Goal: Transaction & Acquisition: Obtain resource

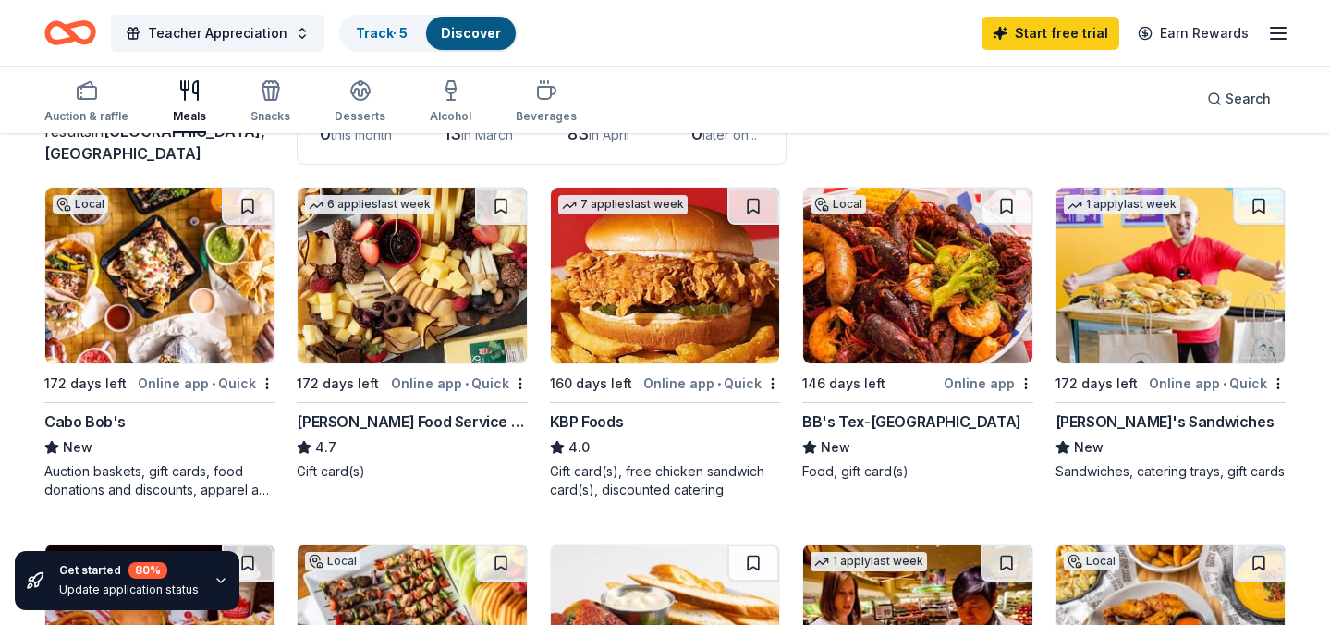
scroll to position [132, 0]
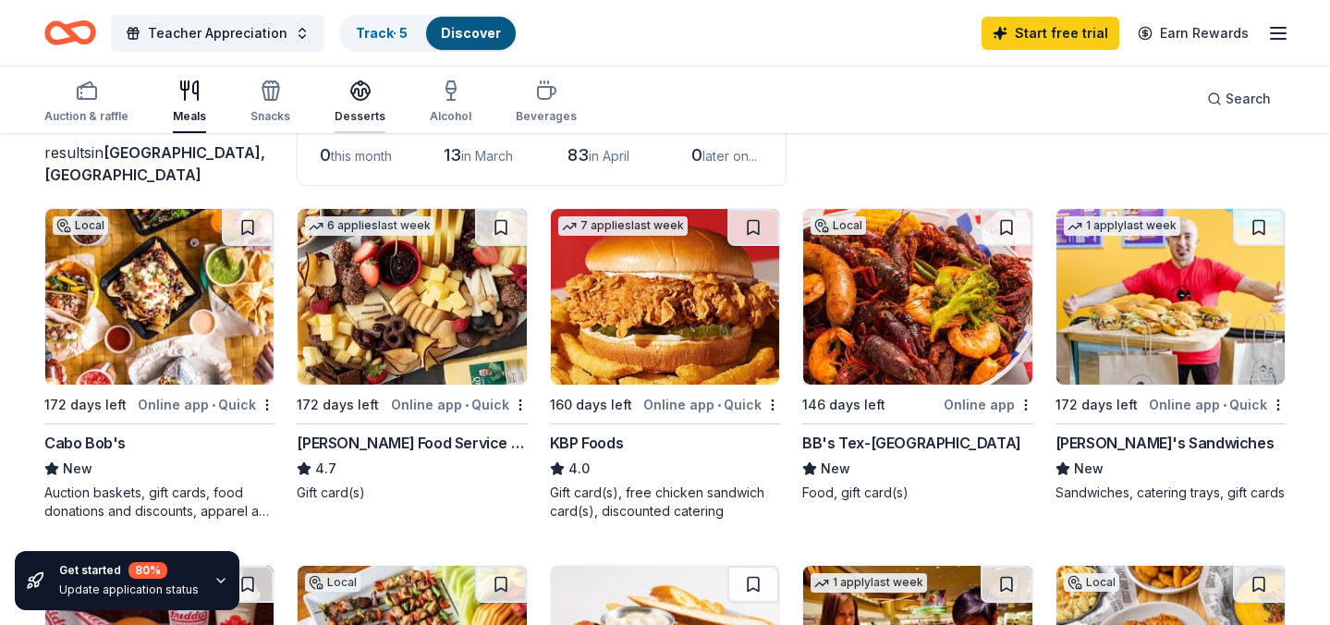
click at [359, 115] on div "Desserts" at bounding box center [359, 116] width 51 height 15
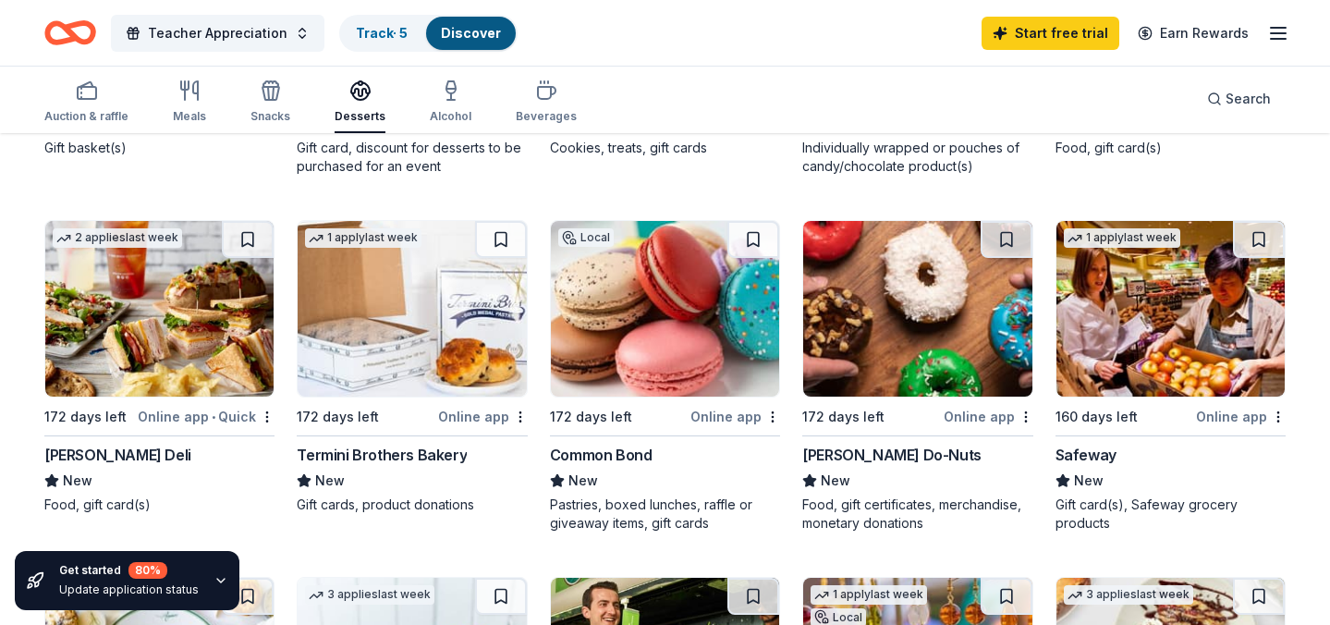
scroll to position [830, 0]
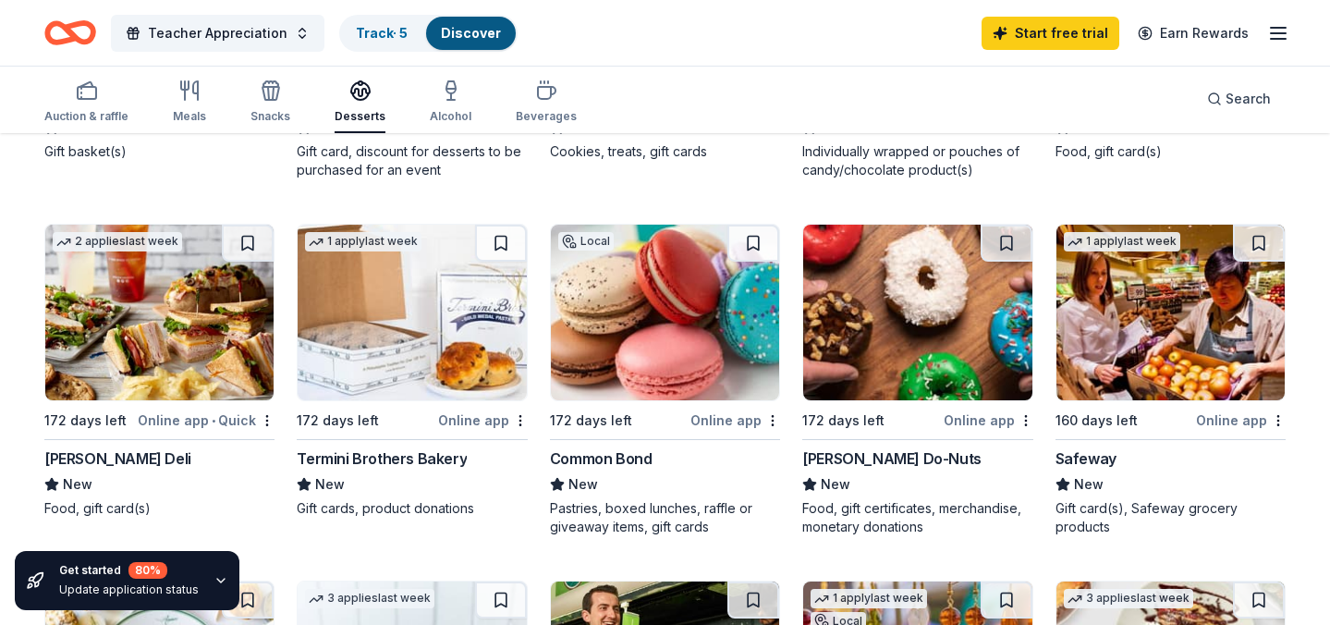
click at [872, 291] on img at bounding box center [917, 313] width 228 height 176
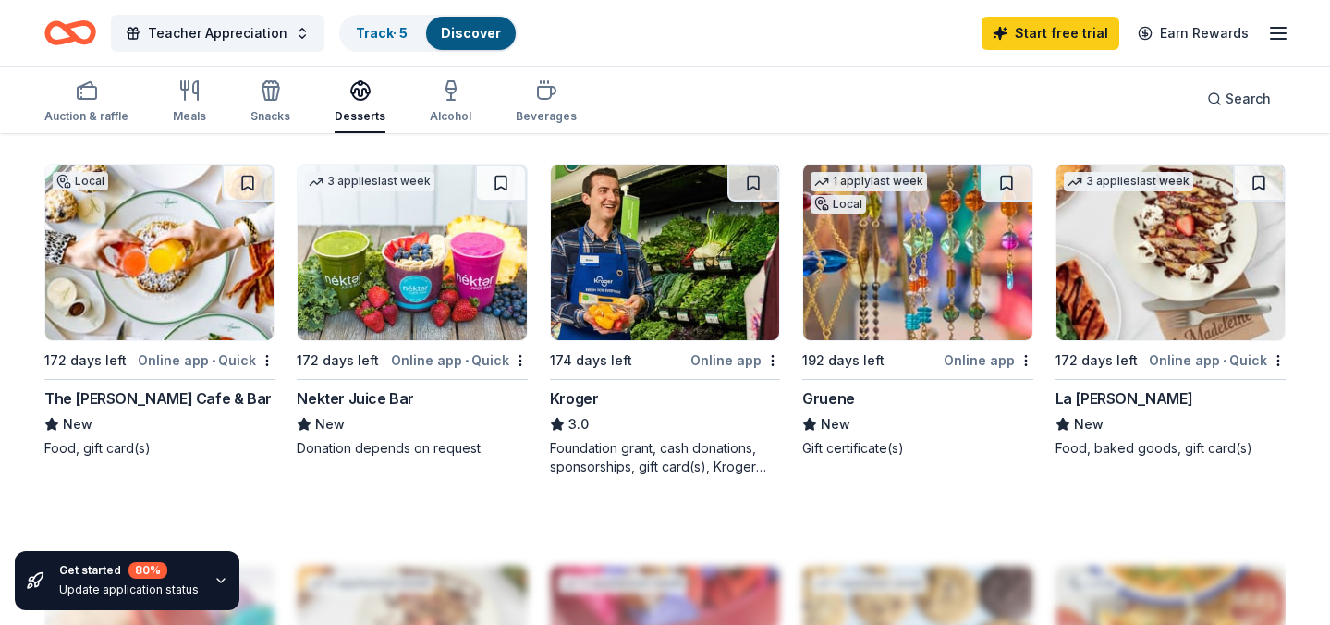
scroll to position [1229, 0]
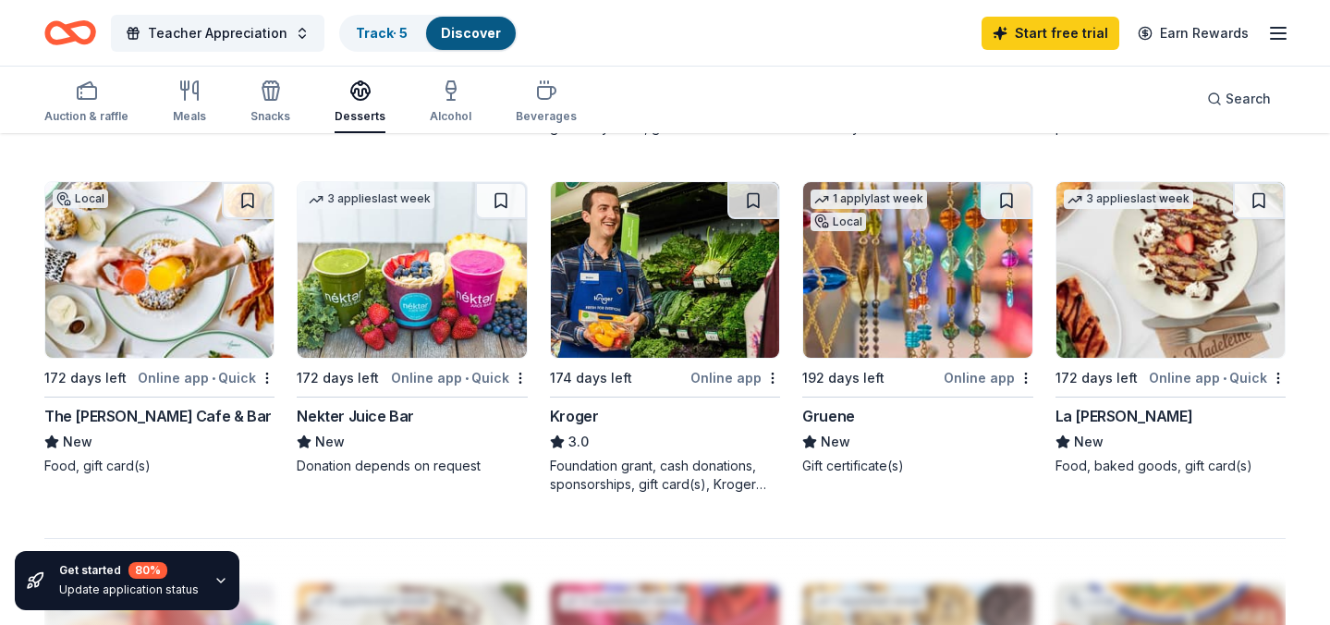
click at [635, 290] on img at bounding box center [665, 270] width 228 height 176
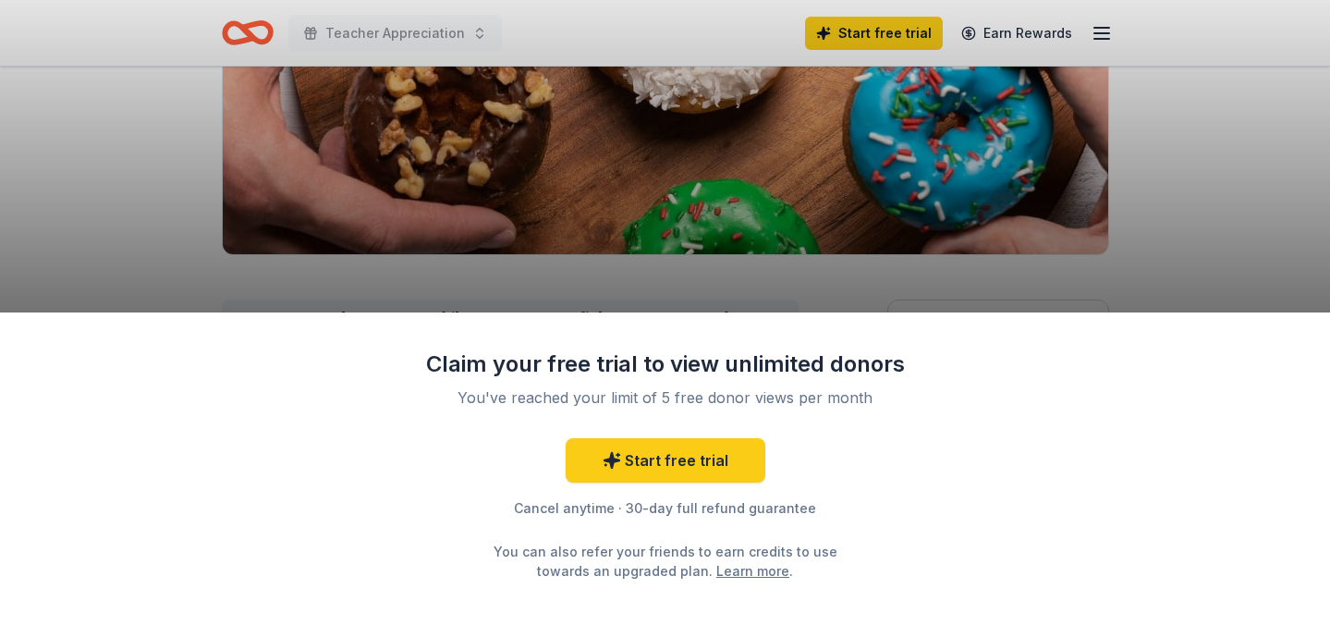
scroll to position [307, 0]
click at [1207, 273] on div "Claim your free trial to view unlimited donors You've reached your limit of 5 f…" at bounding box center [665, 312] width 1330 height 625
click at [655, 462] on link "Start free trial" at bounding box center [665, 460] width 200 height 44
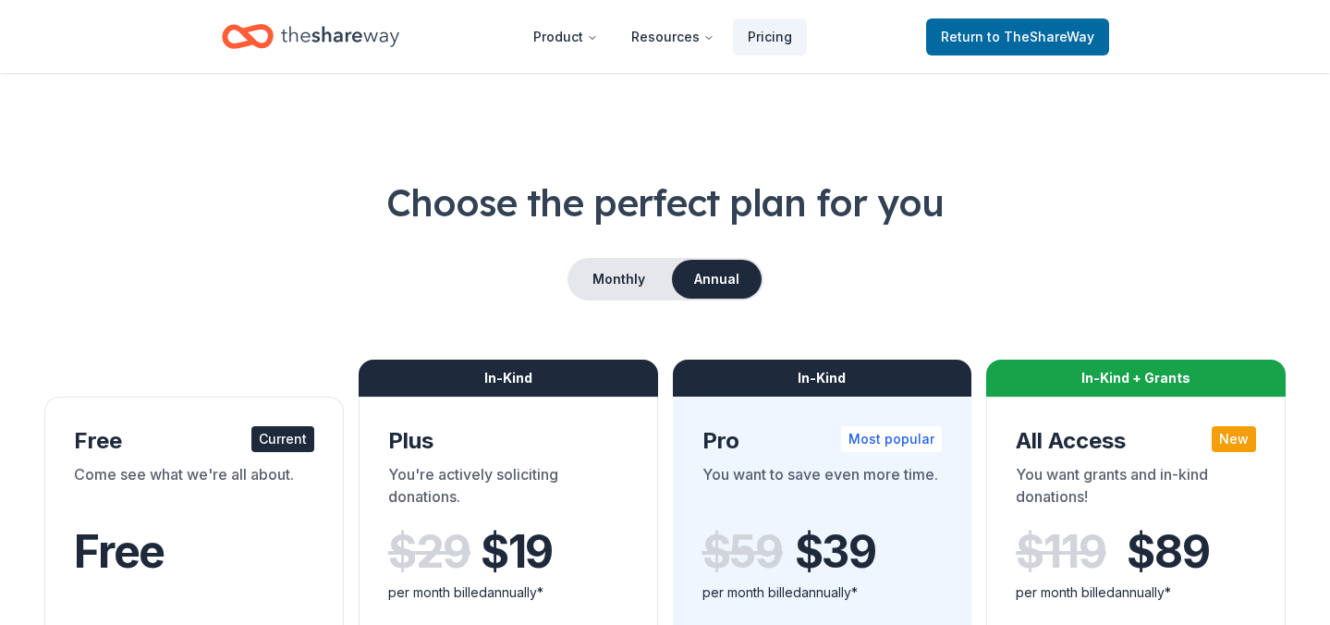
click at [166, 510] on div "Come see what we're all about." at bounding box center [194, 489] width 240 height 52
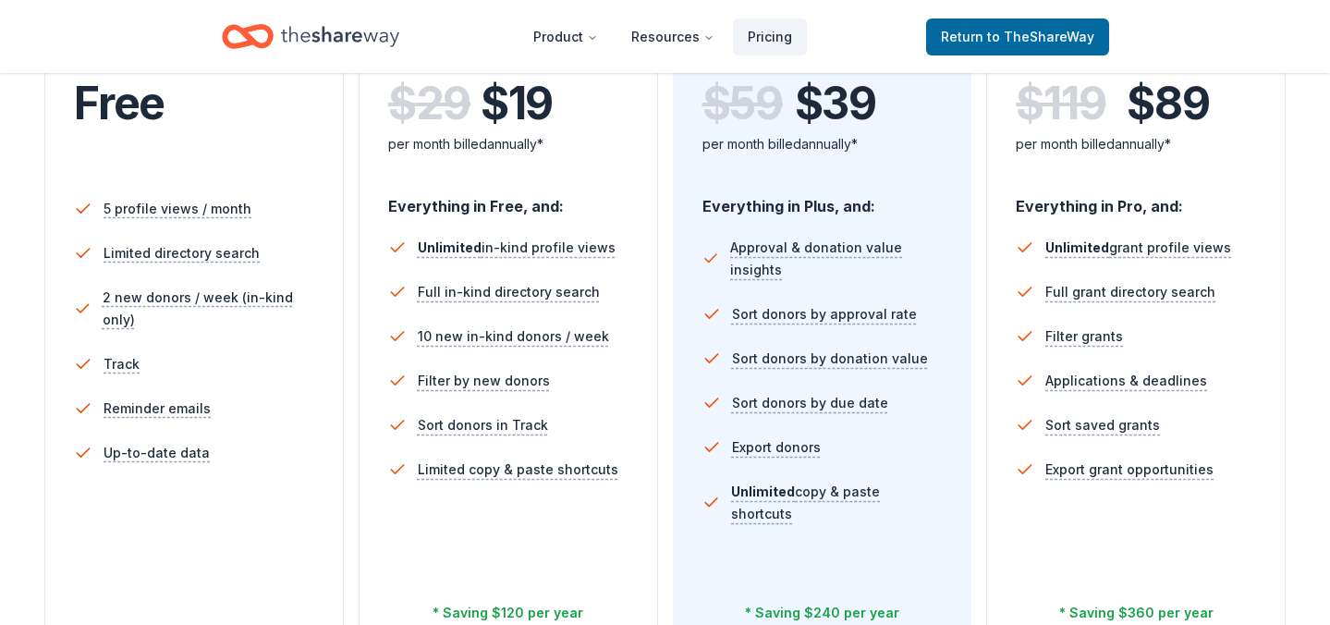
scroll to position [493, 0]
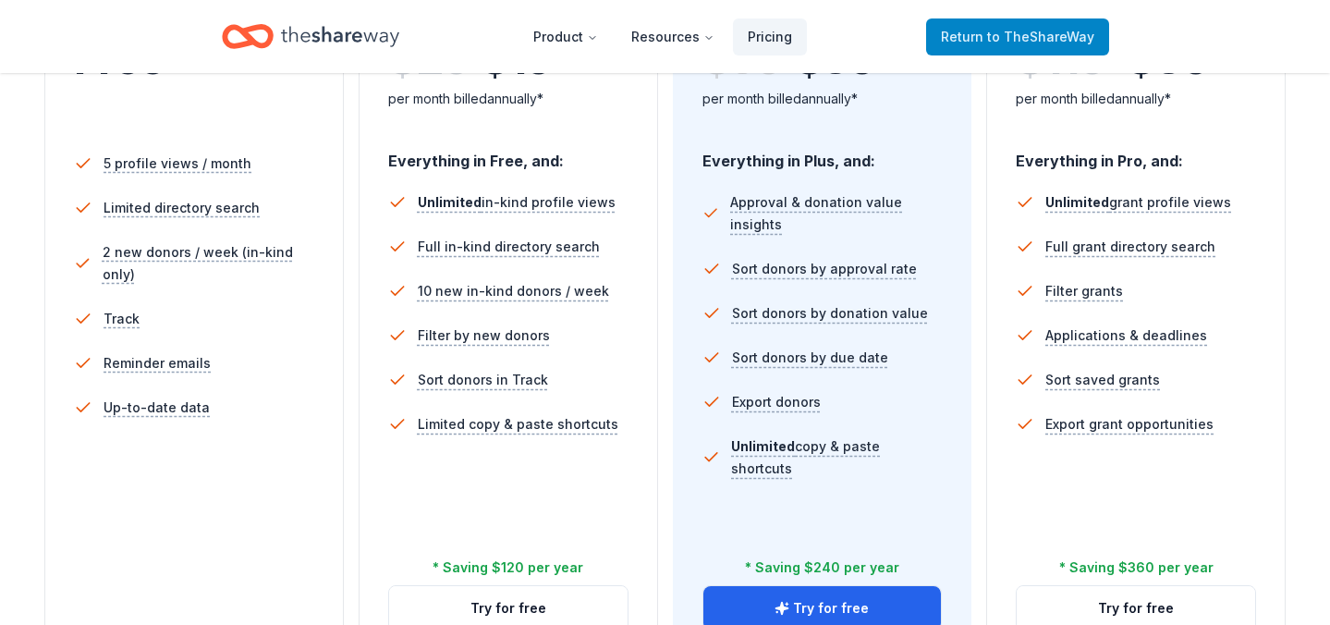
click at [1018, 32] on span "to TheShareWay" at bounding box center [1040, 37] width 107 height 16
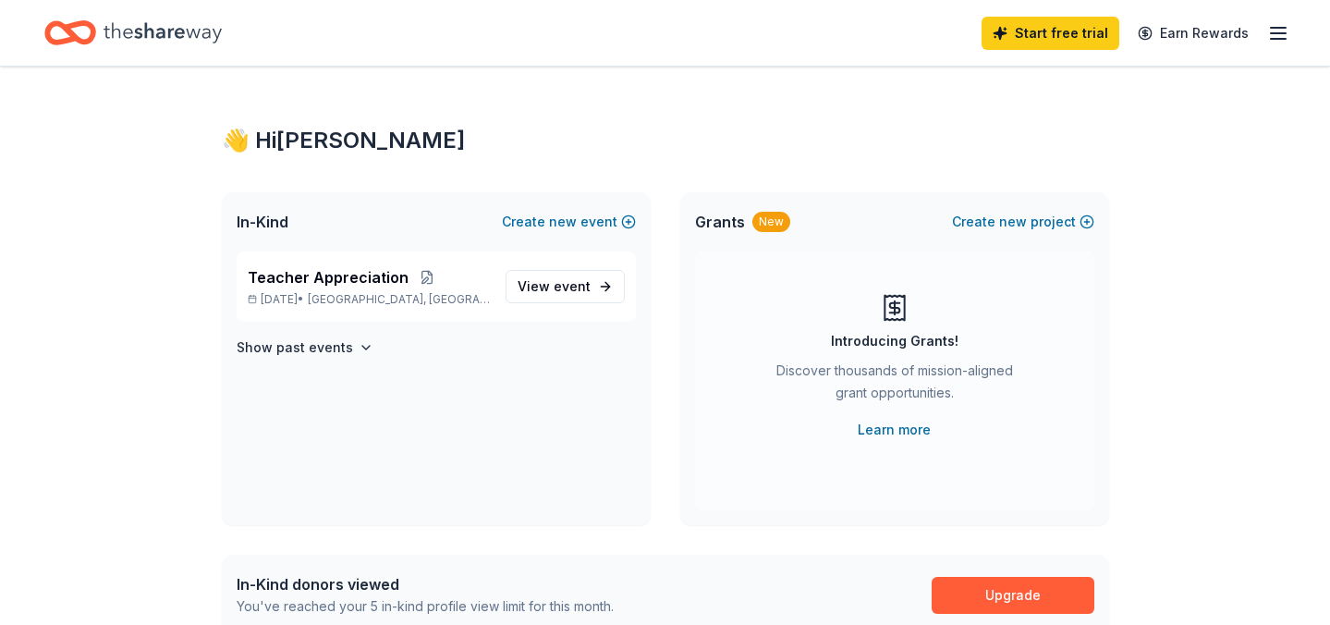
click at [1278, 36] on icon "button" at bounding box center [1278, 33] width 22 height 22
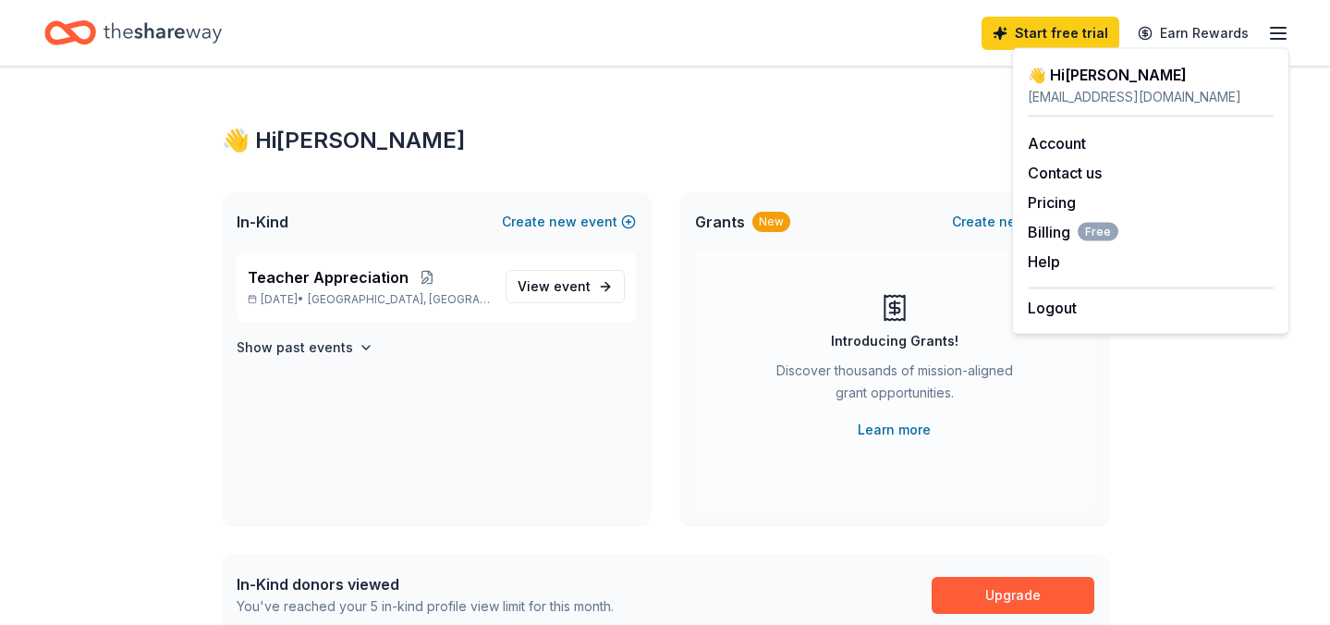
click at [1066, 78] on div "👋 Hi Stacy" at bounding box center [1150, 75] width 246 height 22
click at [880, 138] on div "👋 Hi Stacy" at bounding box center [665, 141] width 887 height 30
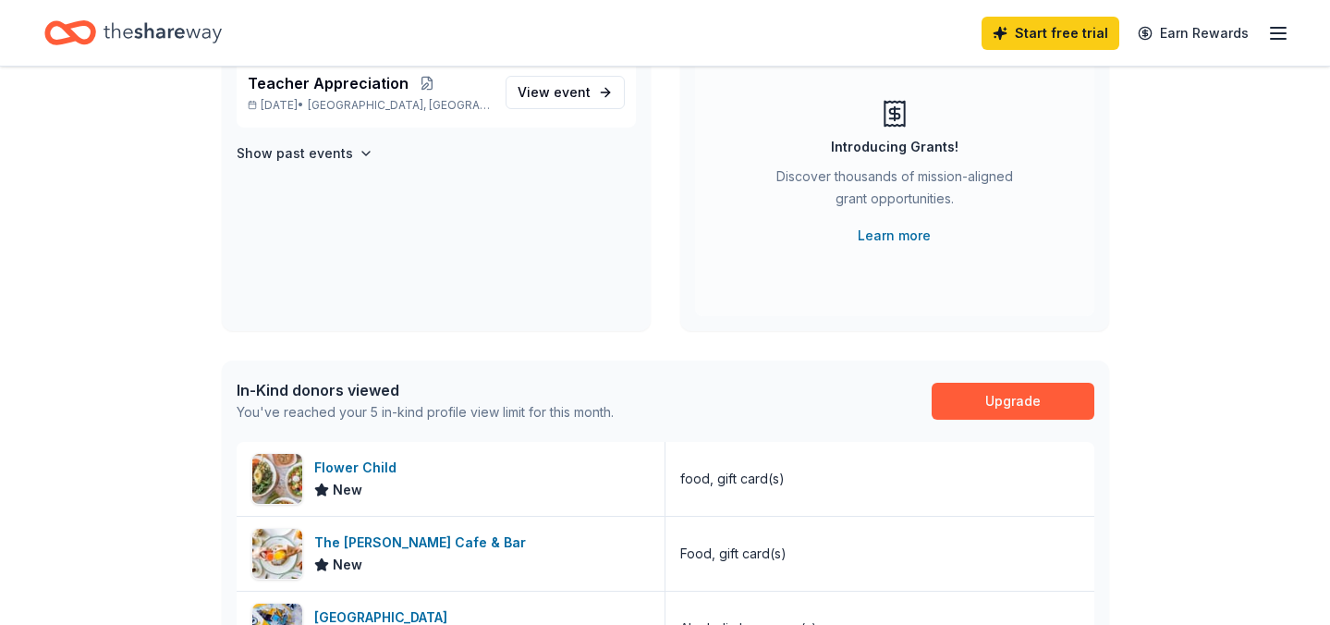
scroll to position [183, 0]
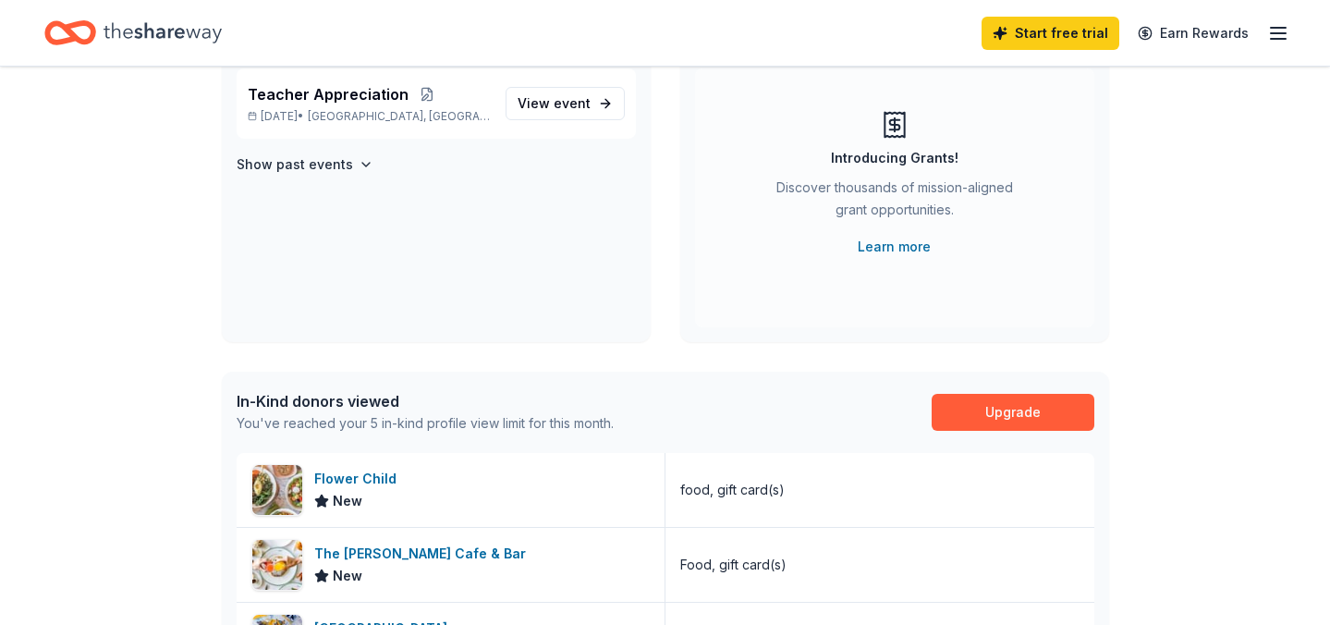
click at [1270, 25] on icon "button" at bounding box center [1278, 33] width 22 height 22
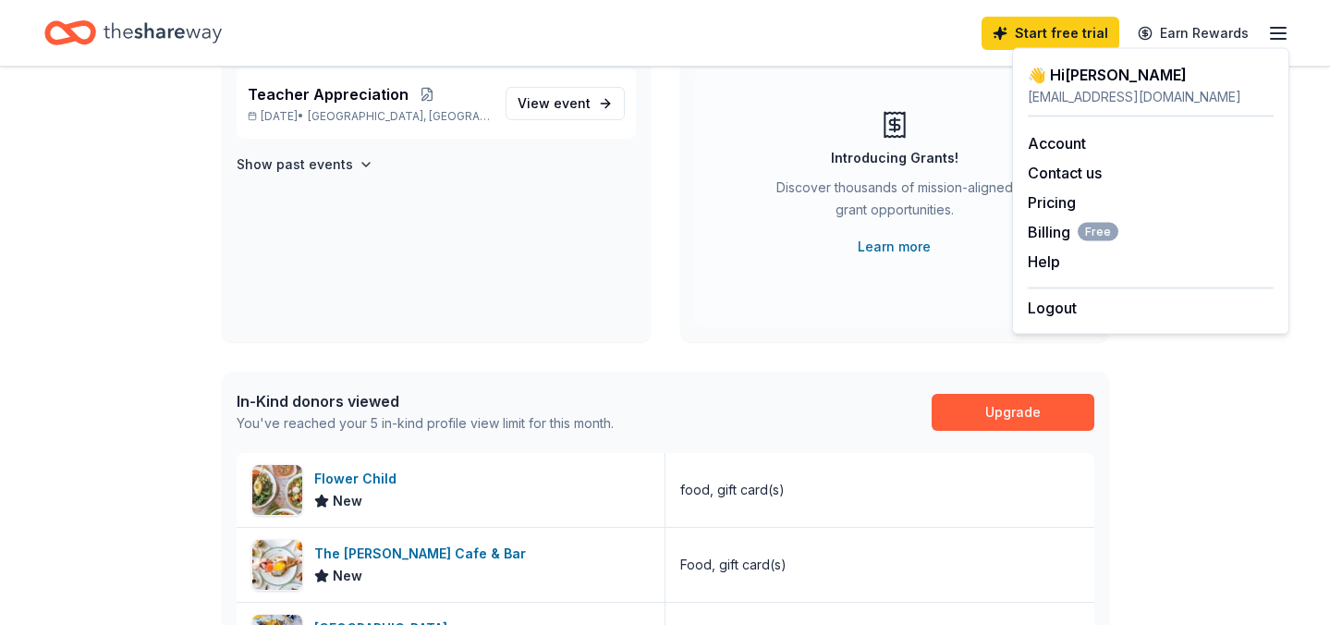
click at [1270, 28] on line "button" at bounding box center [1277, 28] width 15 height 0
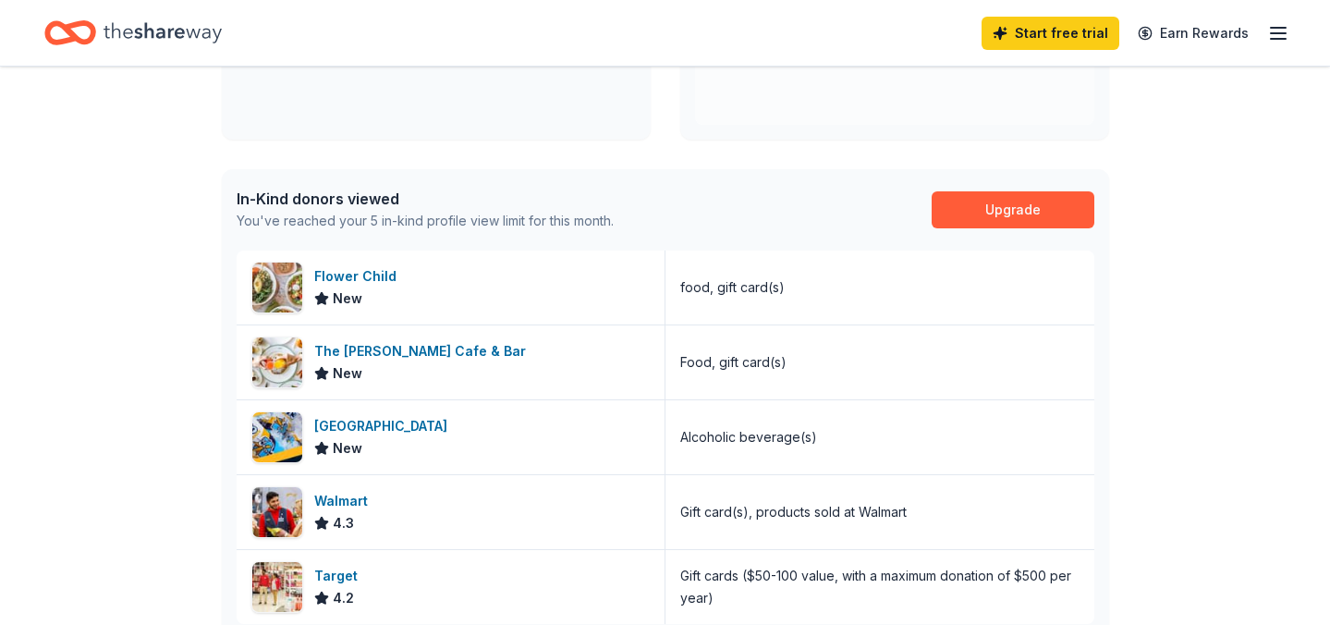
scroll to position [394, 0]
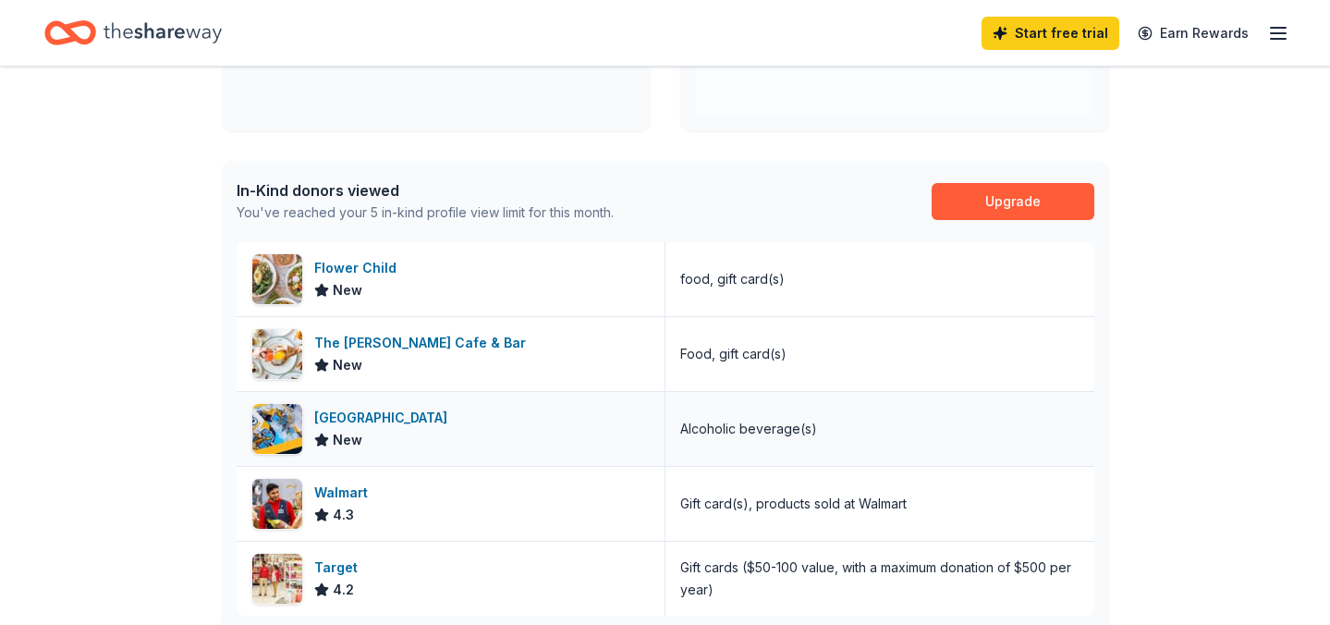
click at [314, 437] on icon at bounding box center [321, 439] width 15 height 15
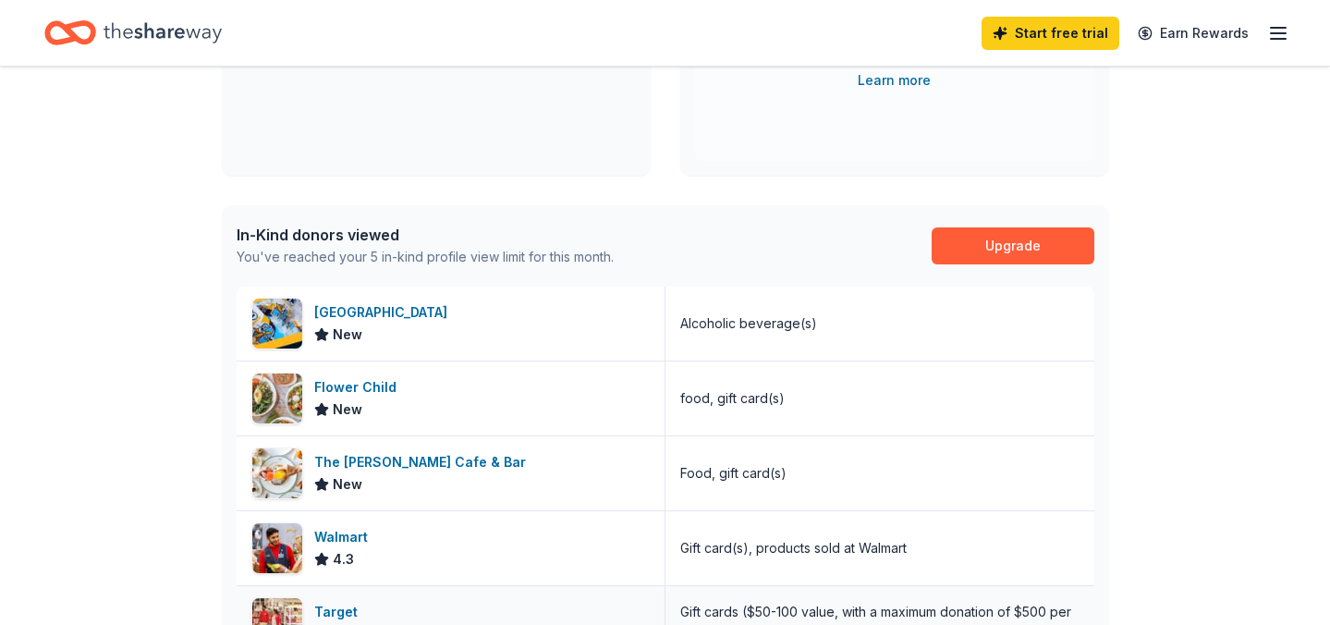
scroll to position [0, 0]
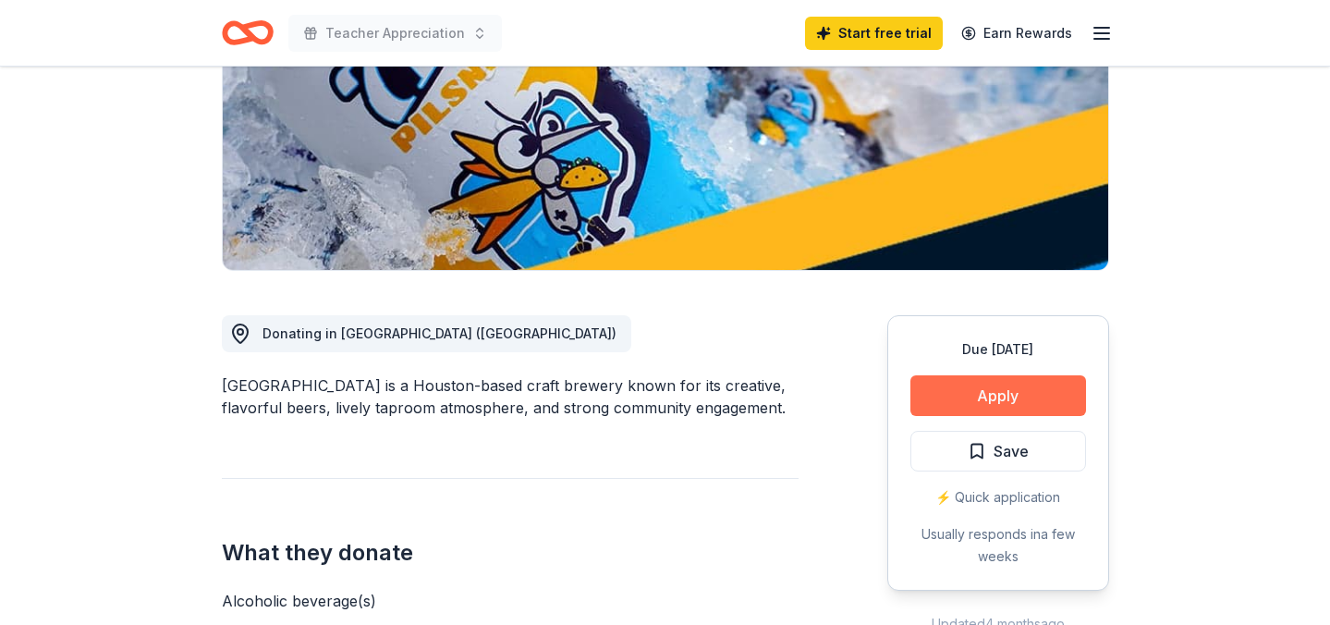
scroll to position [291, 0]
click at [984, 396] on button "Apply" at bounding box center [998, 395] width 176 height 41
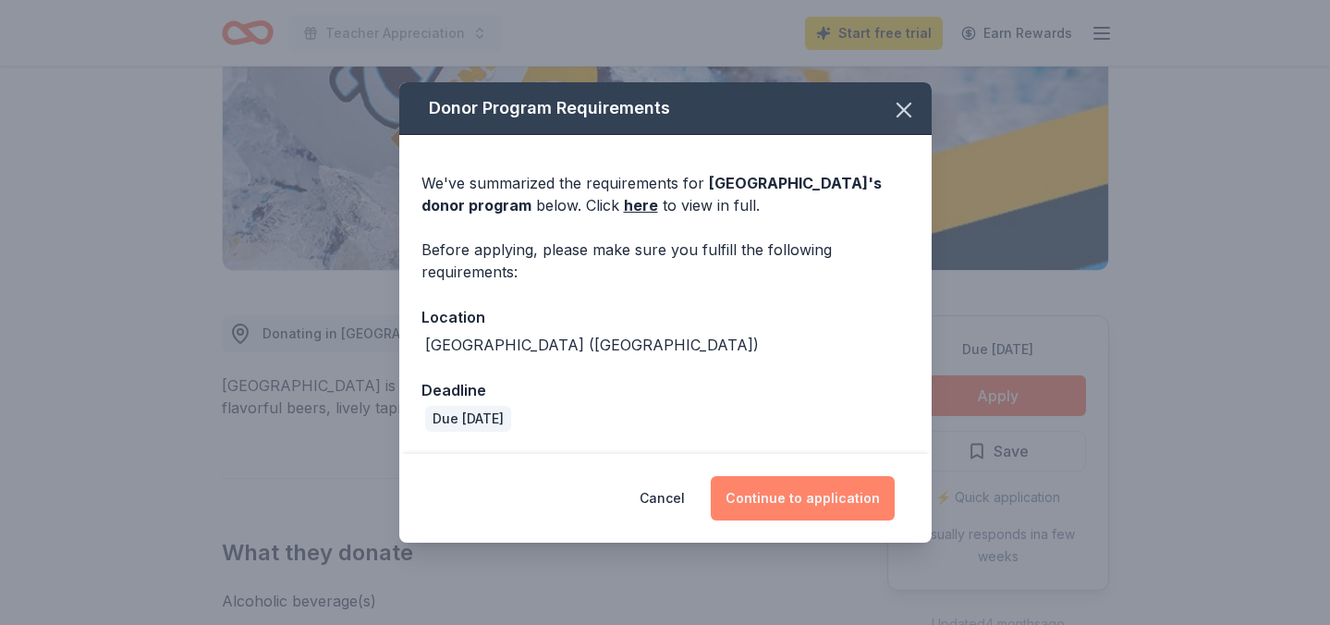
click at [787, 479] on button "Continue to application" at bounding box center [803, 498] width 184 height 44
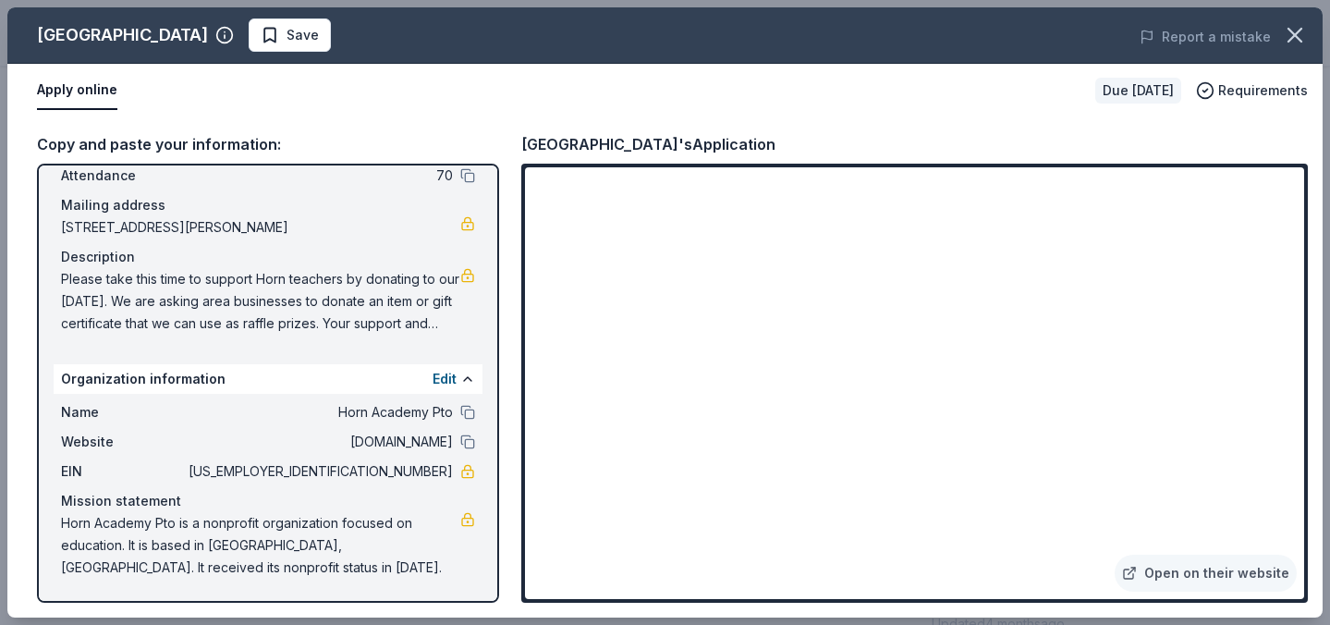
scroll to position [0, 0]
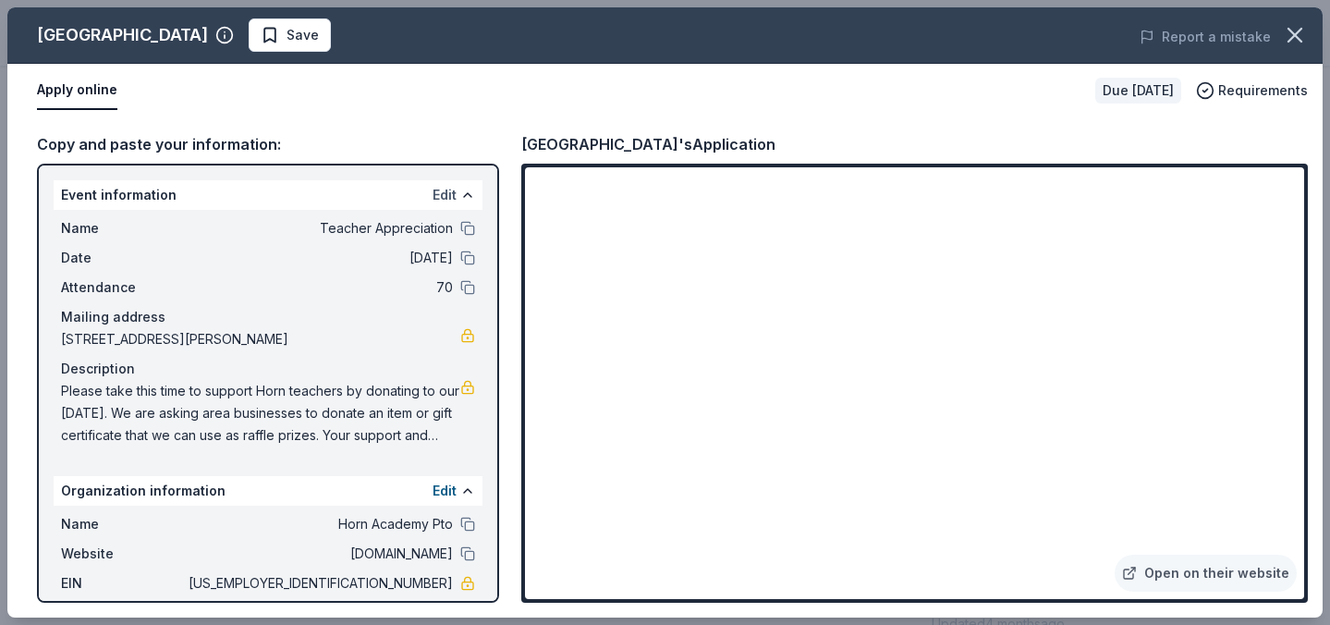
click at [452, 192] on button "Edit" at bounding box center [444, 195] width 24 height 22
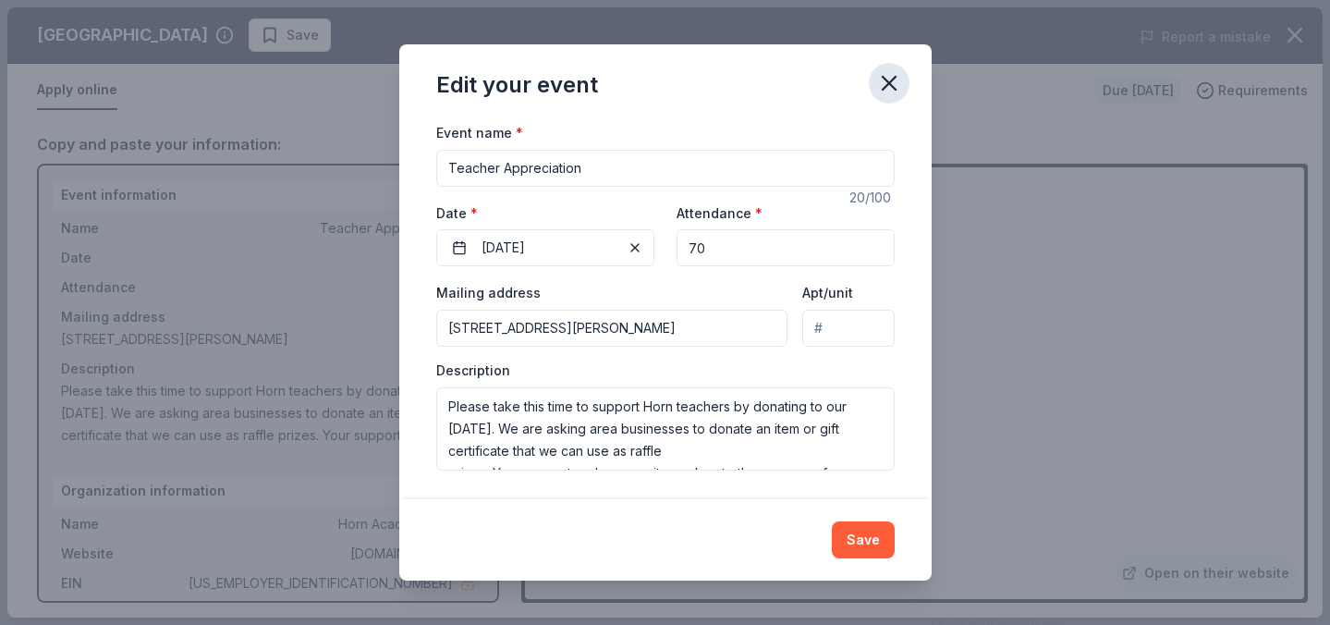
click at [883, 84] on icon "button" at bounding box center [889, 83] width 26 height 26
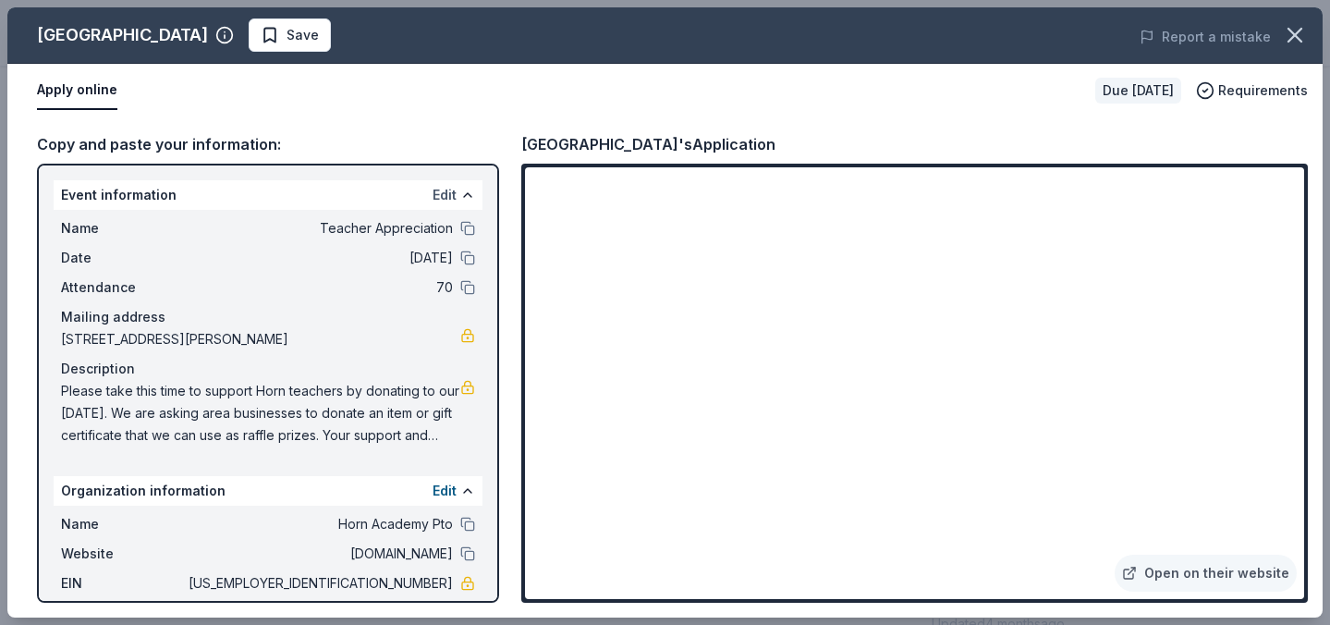
click at [445, 195] on button "Edit" at bounding box center [444, 195] width 24 height 22
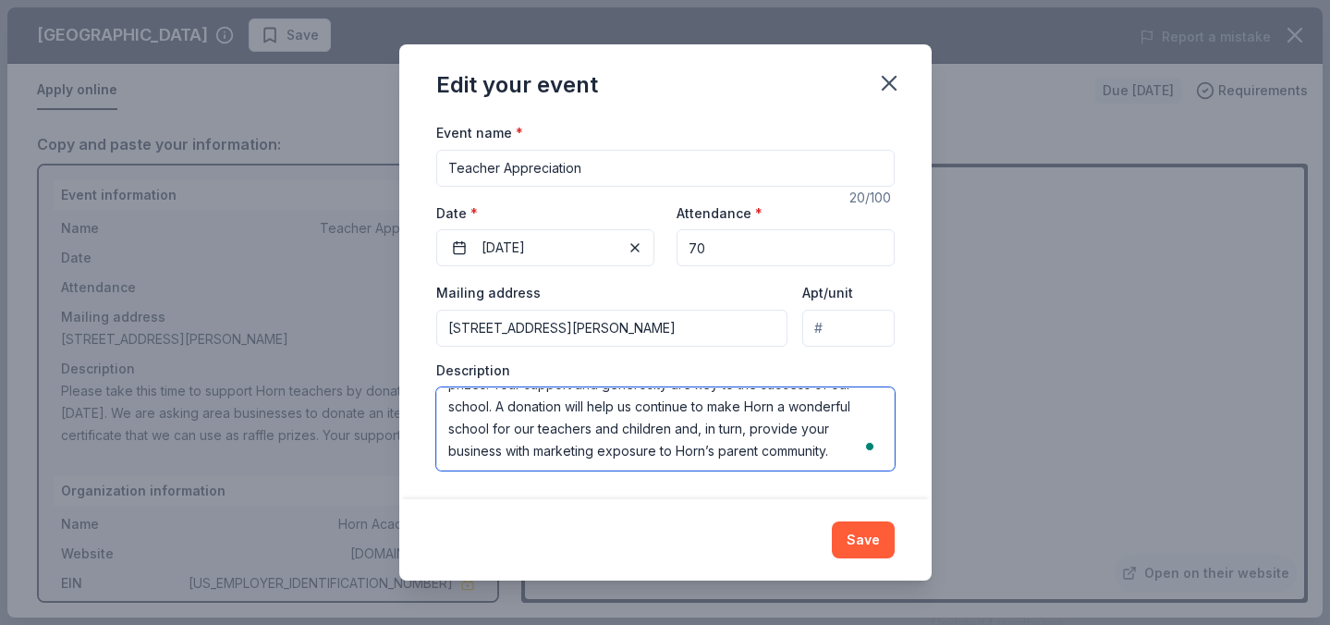
scroll to position [89, 0]
drag, startPoint x: 445, startPoint y: 407, endPoint x: 812, endPoint y: 510, distance: 381.1
click at [812, 510] on div "Edit your event Changes made here will update the Event too. Update donors you'…" at bounding box center [665, 312] width 532 height 536
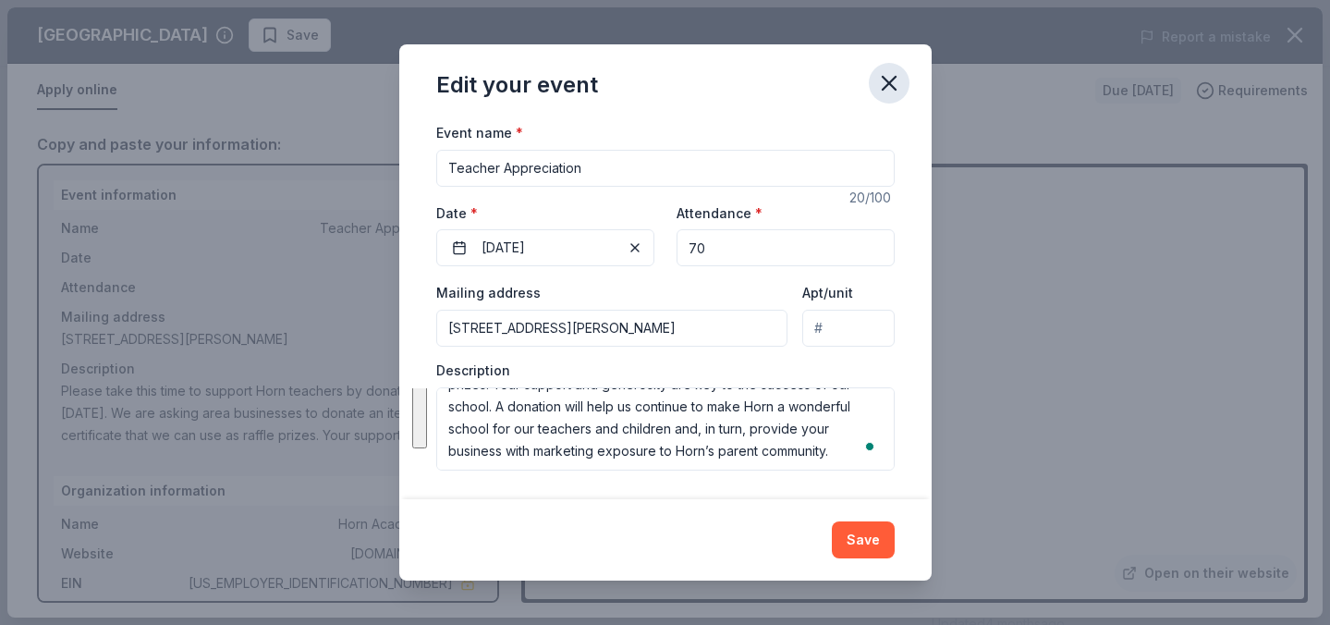
click at [881, 78] on icon "button" at bounding box center [889, 83] width 26 height 26
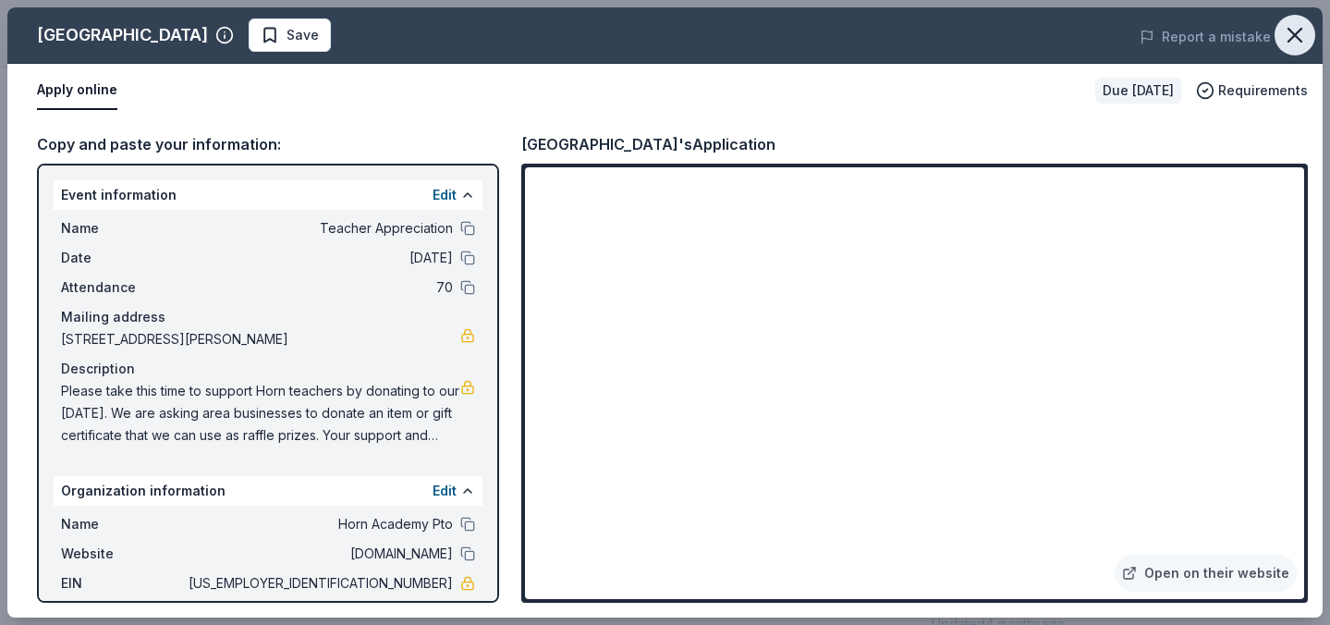
click at [1297, 31] on icon "button" at bounding box center [1294, 35] width 13 height 13
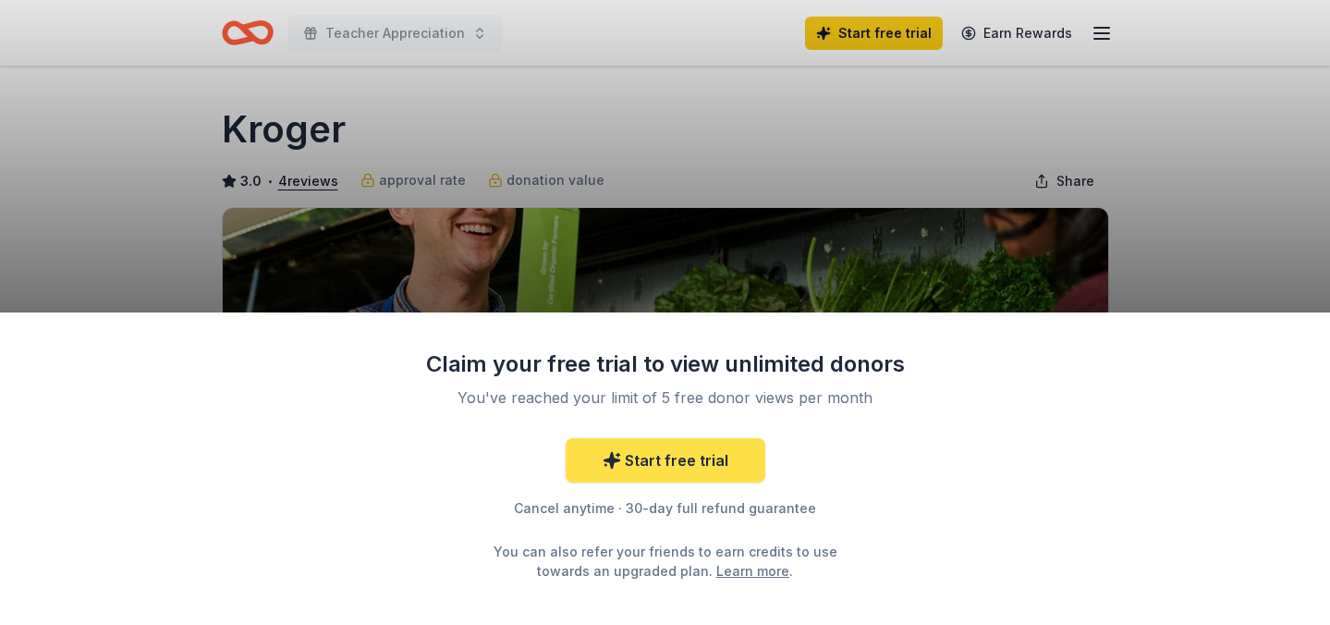
click at [682, 455] on link "Start free trial" at bounding box center [665, 460] width 200 height 44
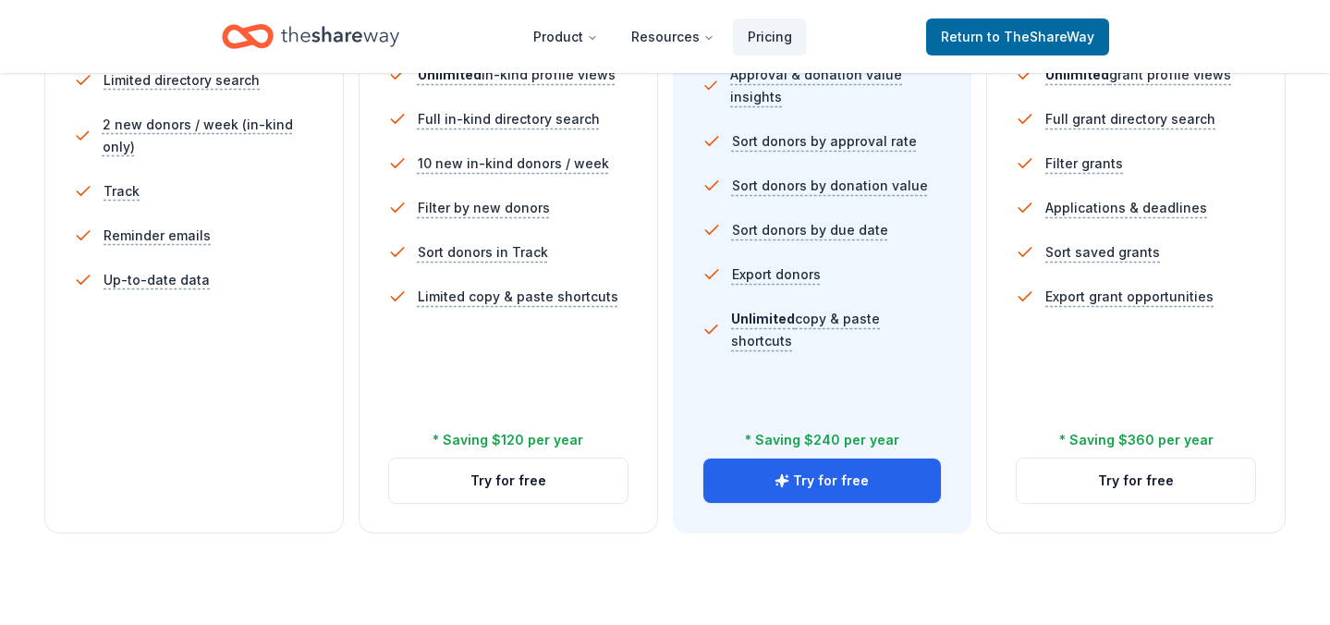
scroll to position [632, 0]
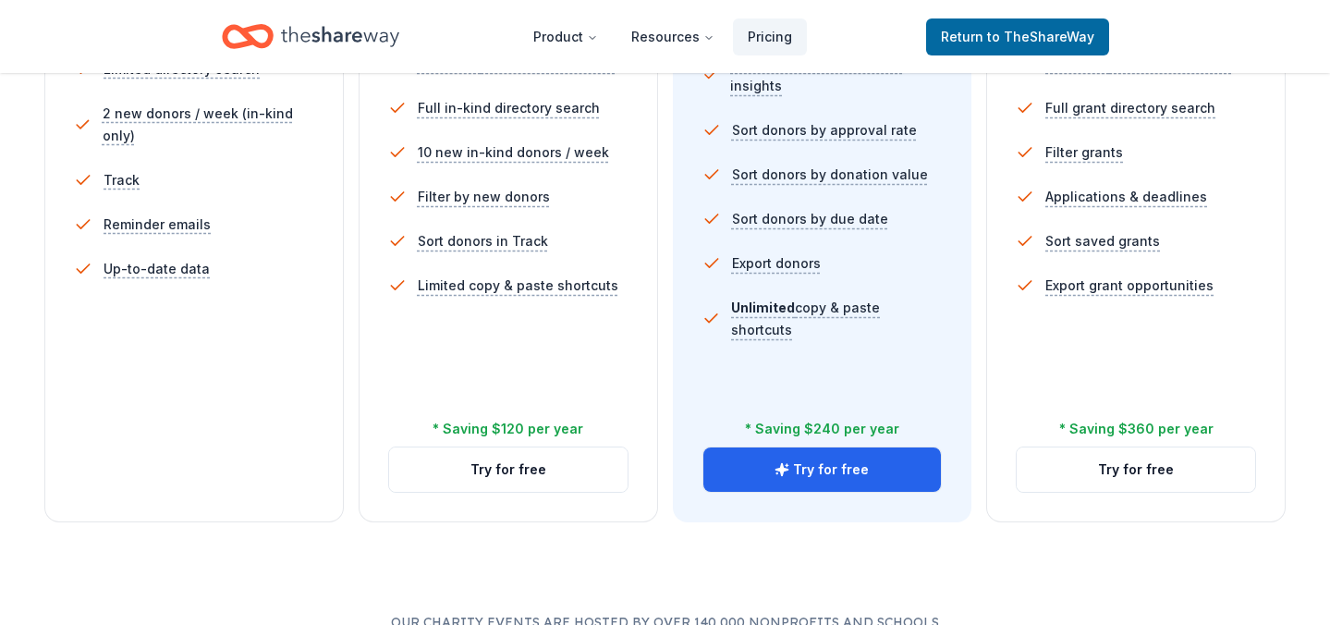
click at [244, 431] on div "5 profile views / month Limited directory search 2 new donors / week (in-kind o…" at bounding box center [194, 217] width 240 height 444
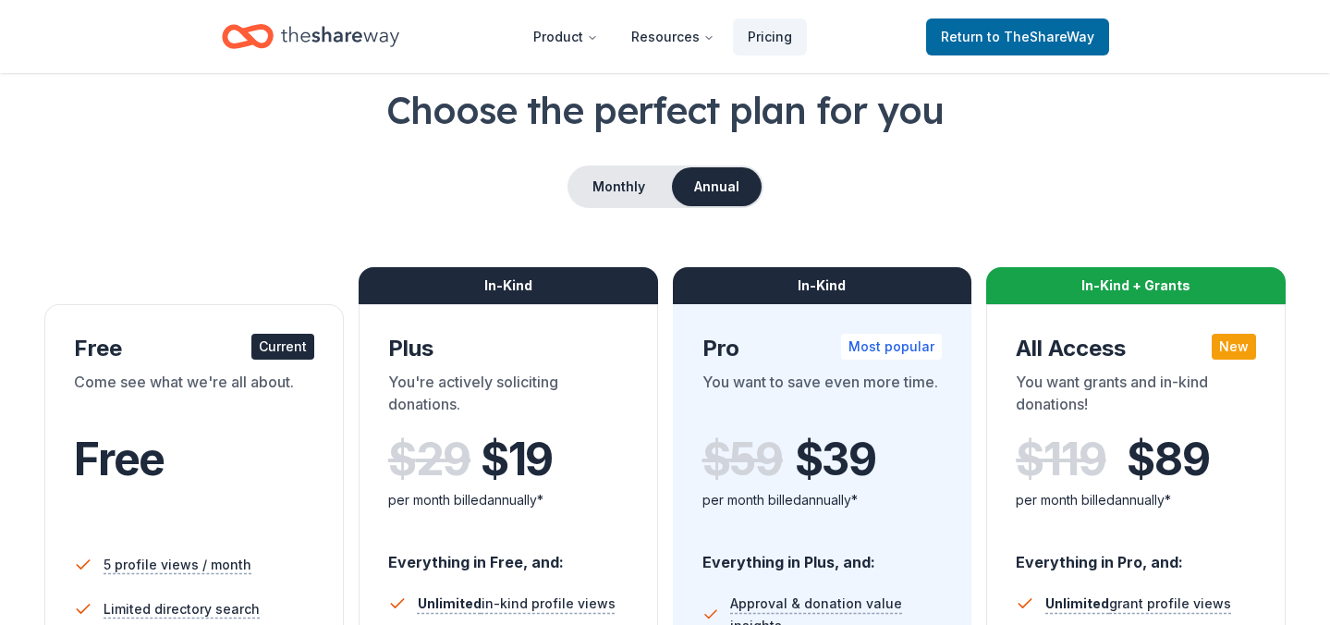
scroll to position [84, 0]
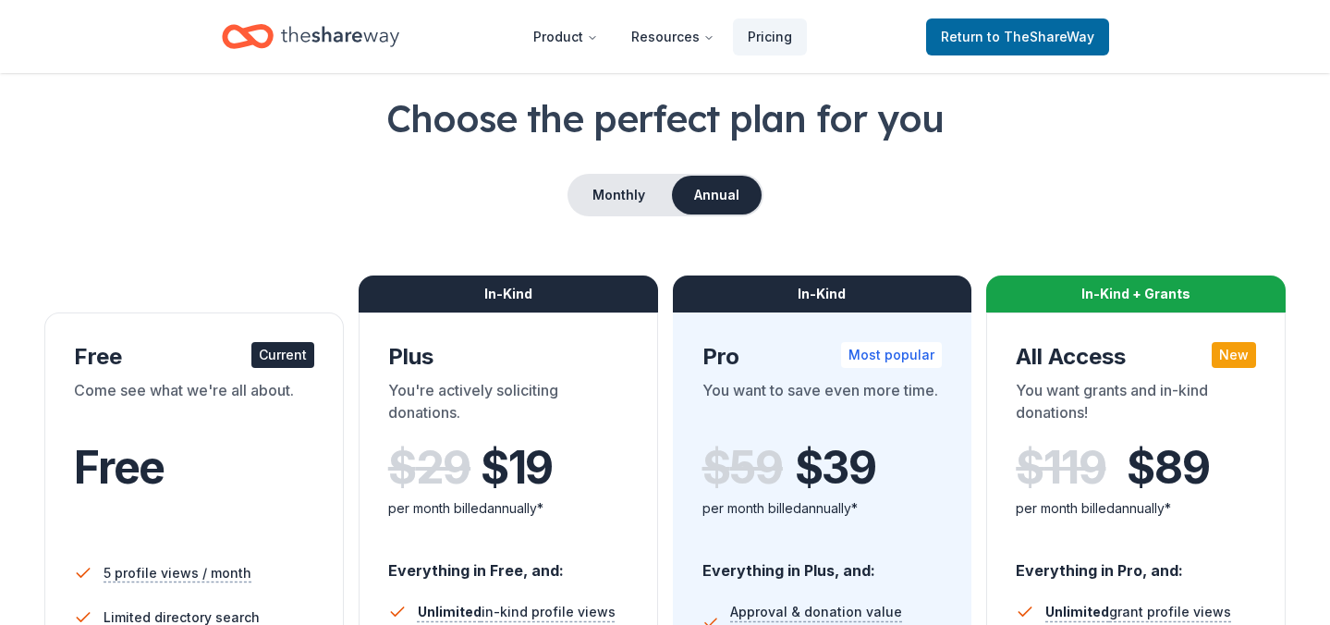
click at [203, 352] on div "Free Current" at bounding box center [194, 357] width 240 height 30
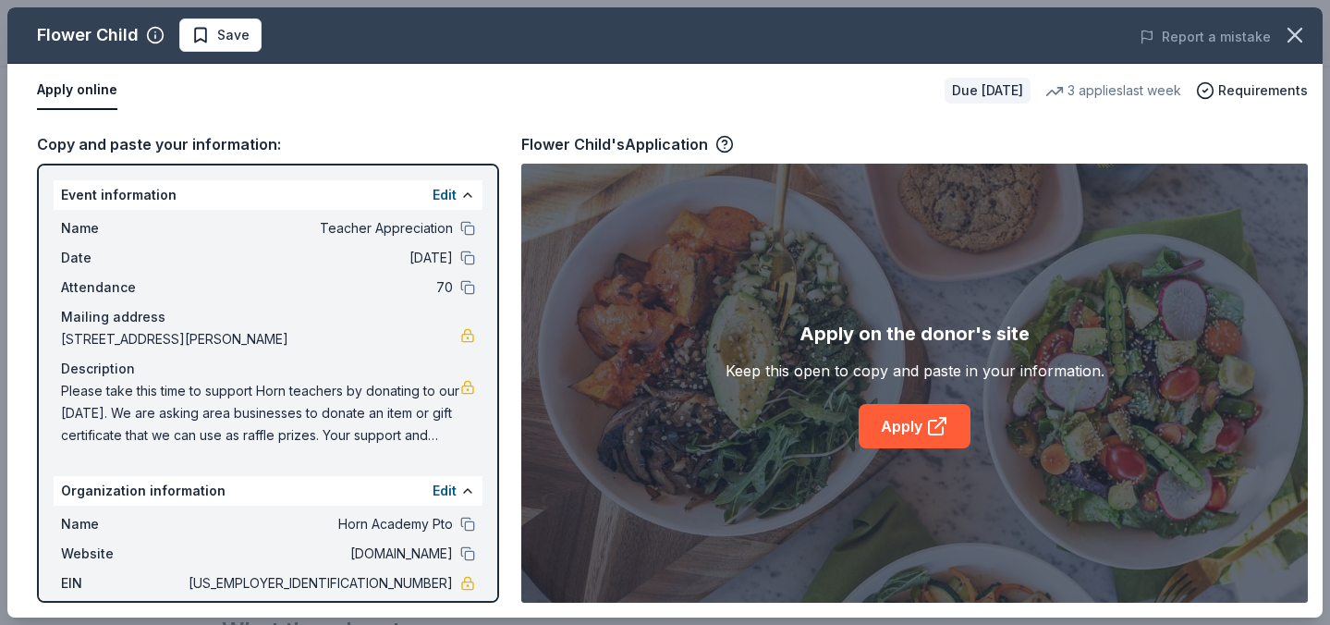
scroll to position [112, 0]
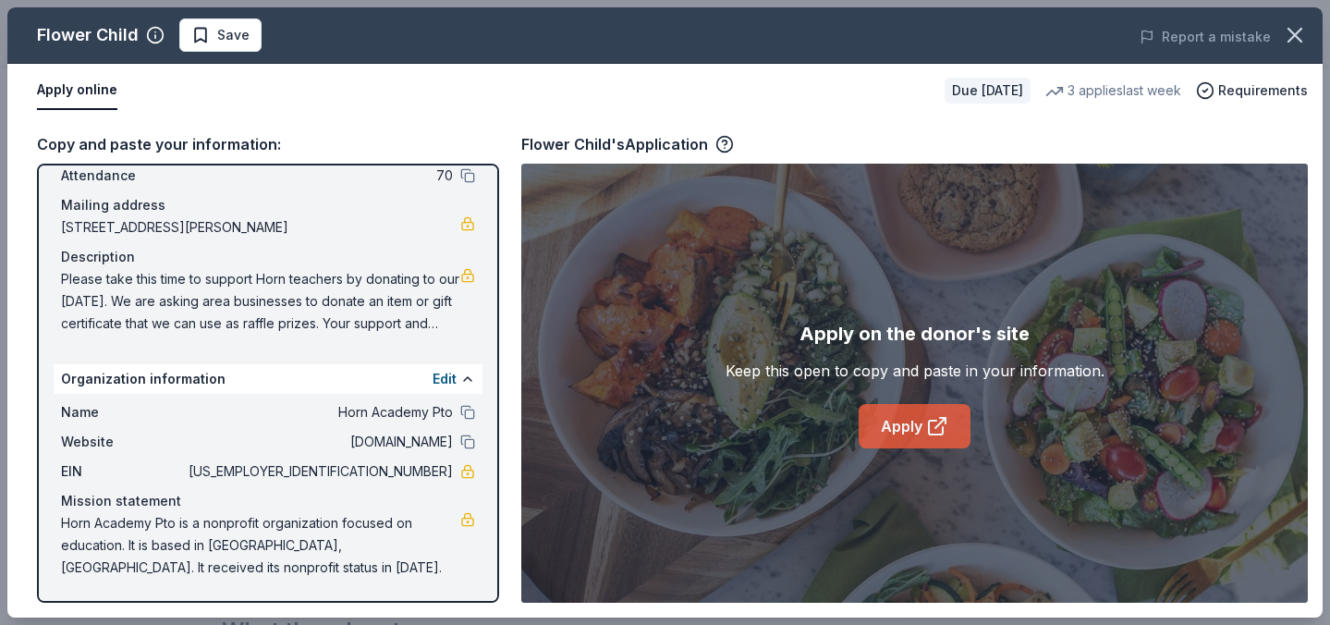
click at [904, 432] on link "Apply" at bounding box center [914, 426] width 112 height 44
